Goal: Find specific page/section: Find specific page/section

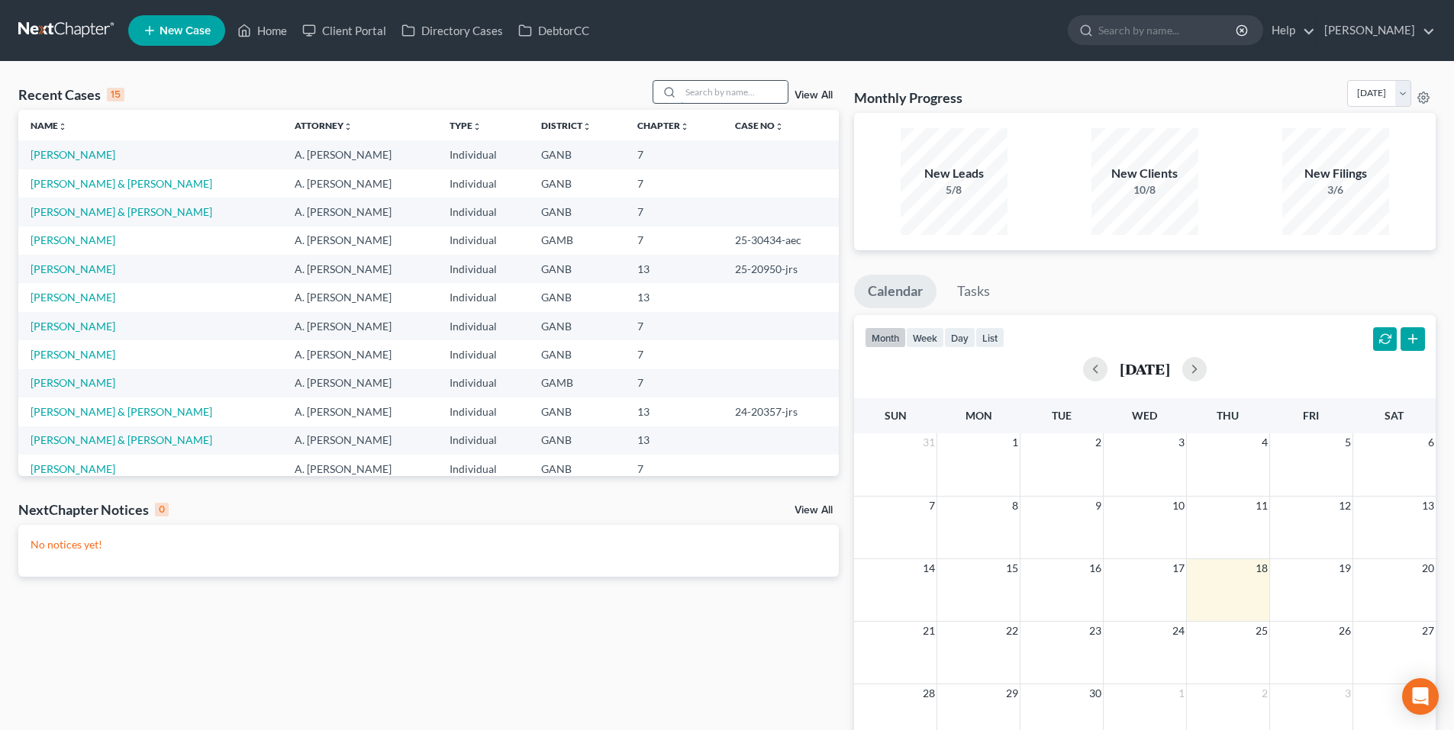
click at [758, 102] on input "search" at bounding box center [734, 92] width 107 height 22
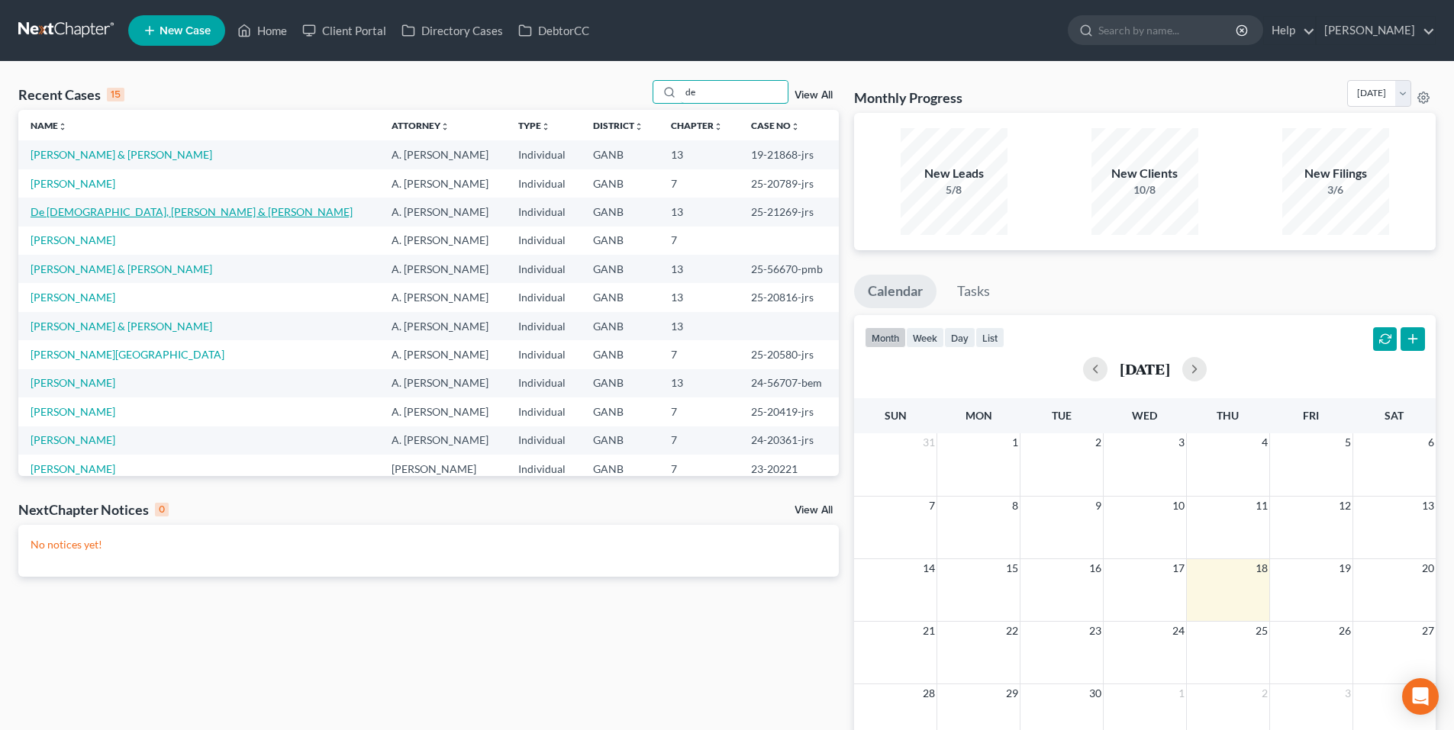
type input "de"
click at [67, 208] on link "De [DEMOGRAPHIC_DATA], [PERSON_NAME] & [PERSON_NAME]" at bounding box center [192, 211] width 322 height 13
select select "6"
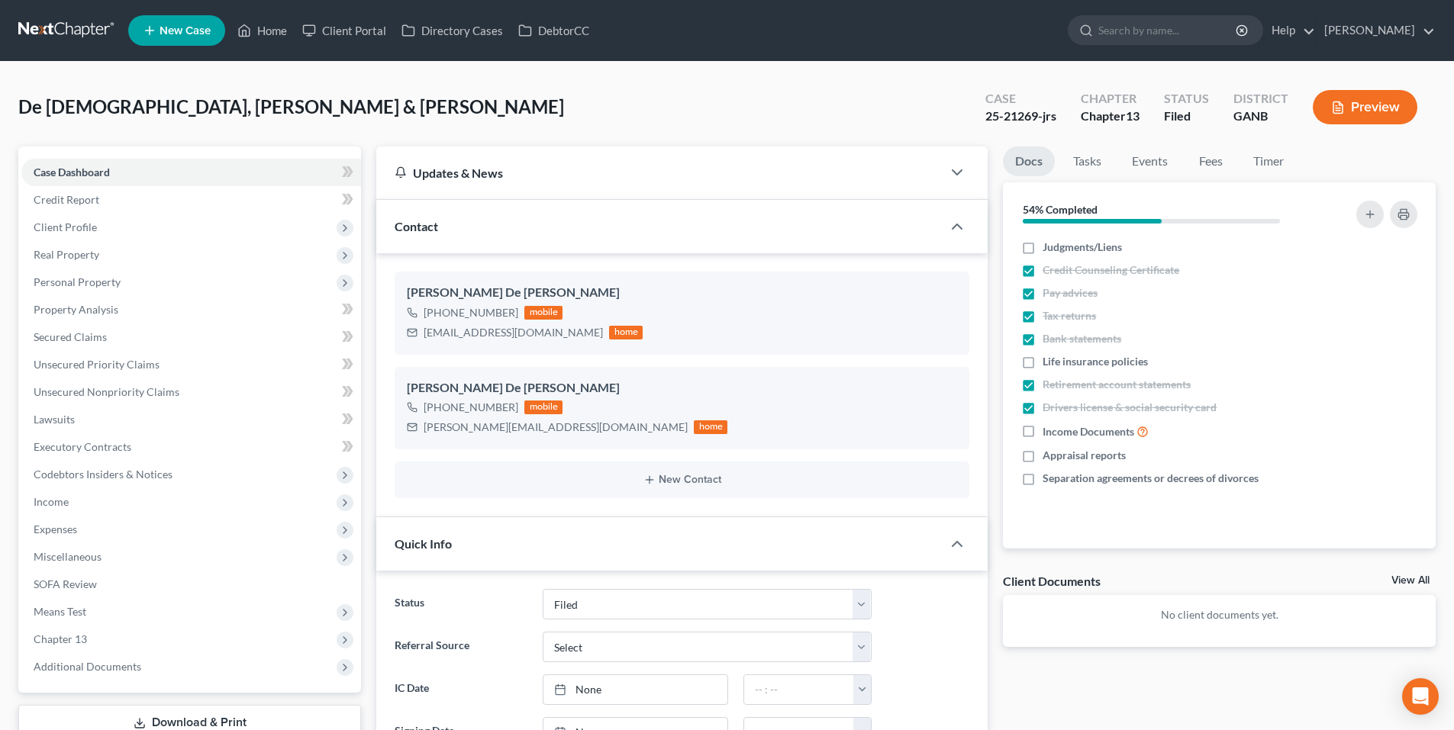
click at [60, 33] on link at bounding box center [67, 30] width 98 height 27
